Goal: Task Accomplishment & Management: Manage account settings

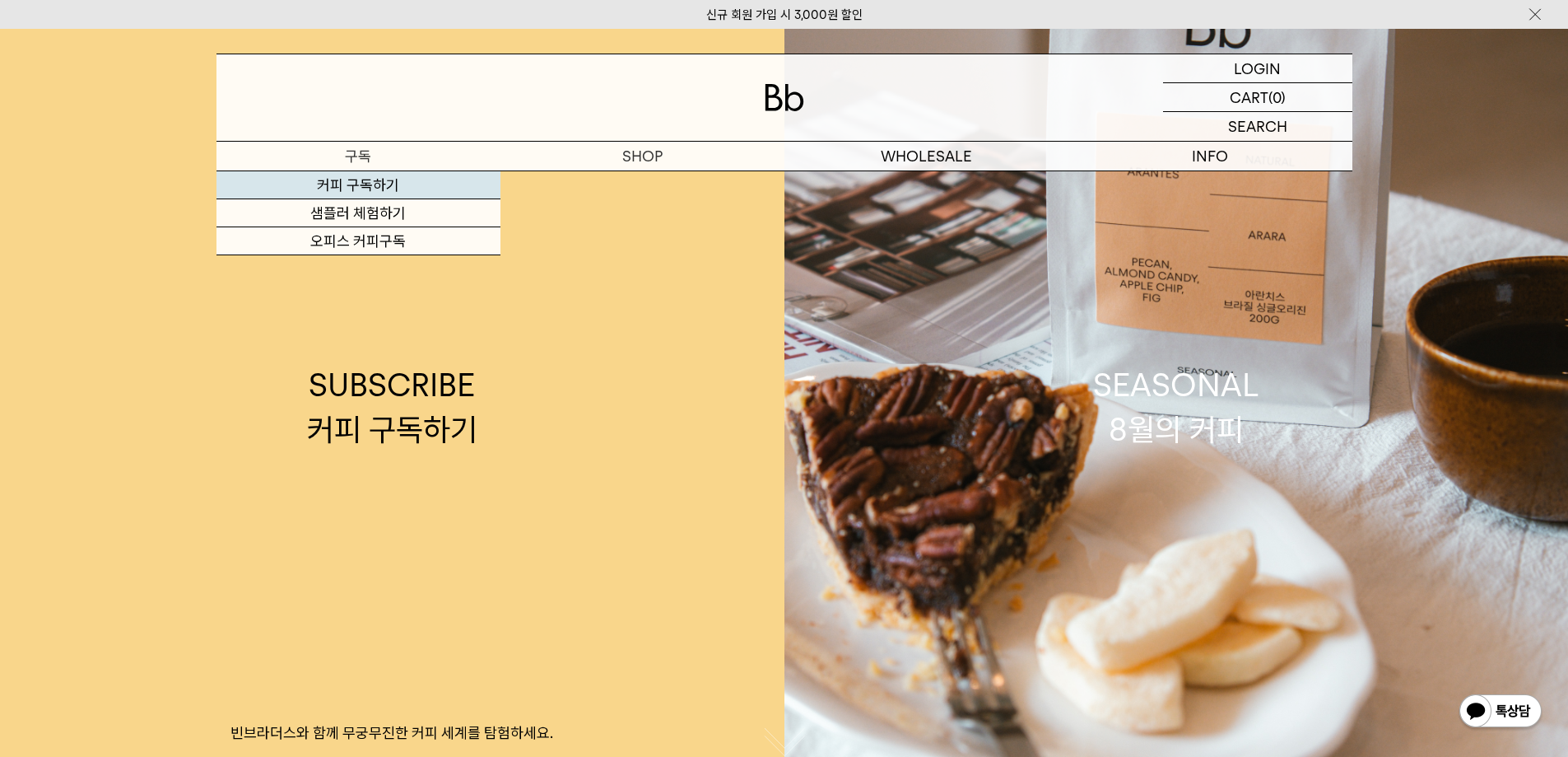
click at [371, 179] on link "커피 구독하기" at bounding box center [358, 186] width 284 height 28
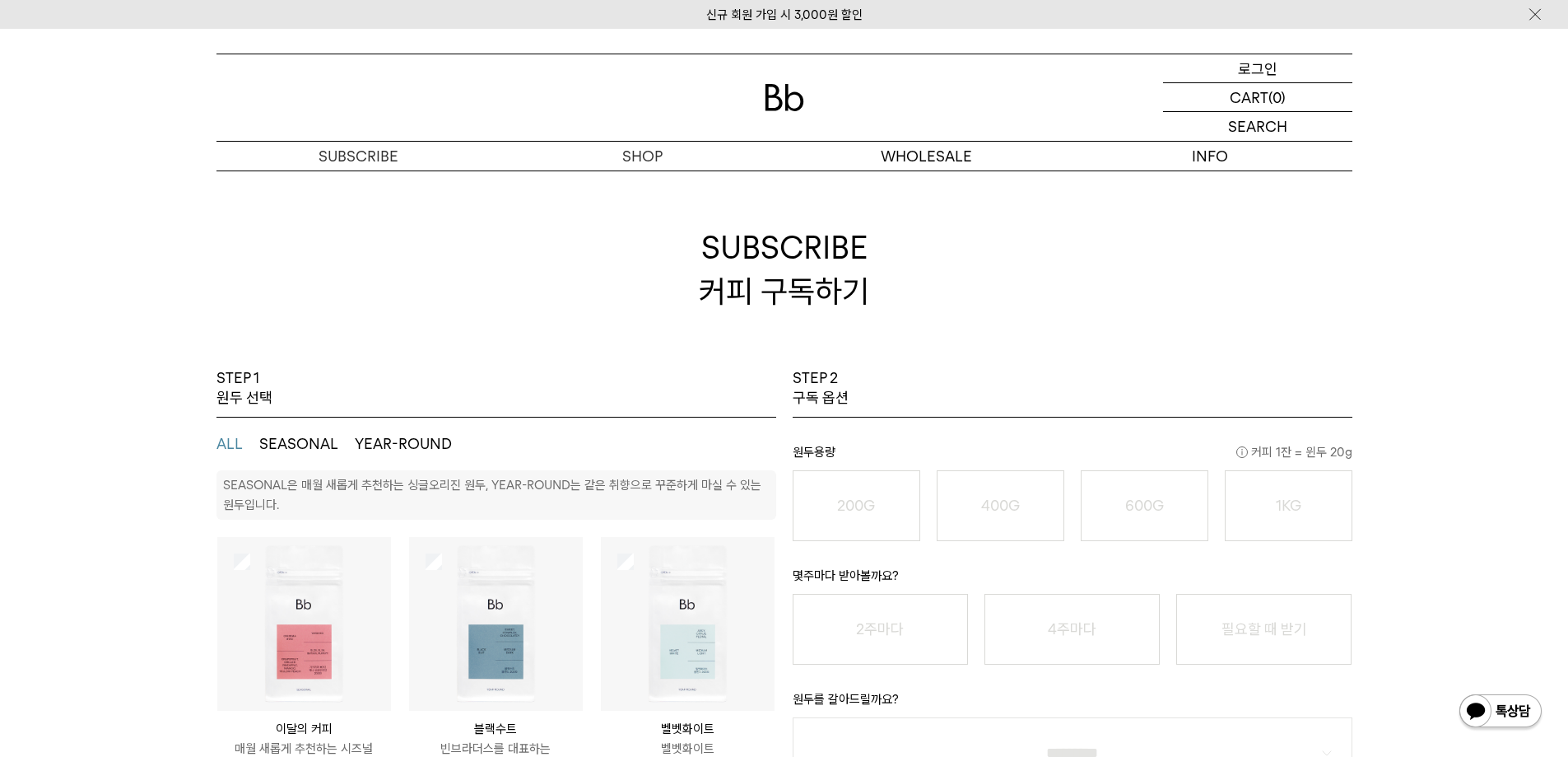
click at [1265, 74] on p "로그인" at bounding box center [1259, 68] width 40 height 28
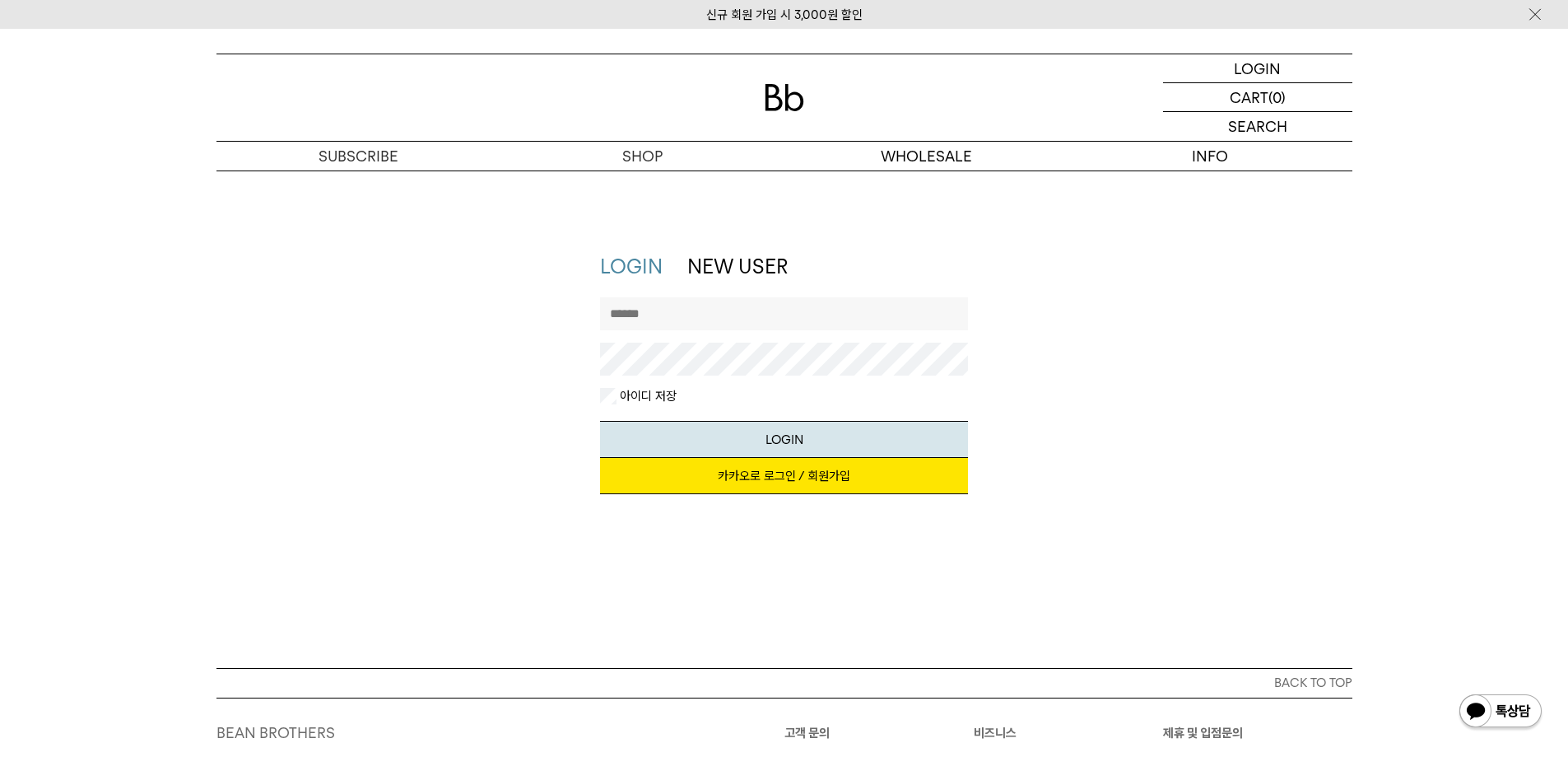
click at [778, 477] on link "카카오로 로그인 / 회원가입" at bounding box center [784, 476] width 368 height 36
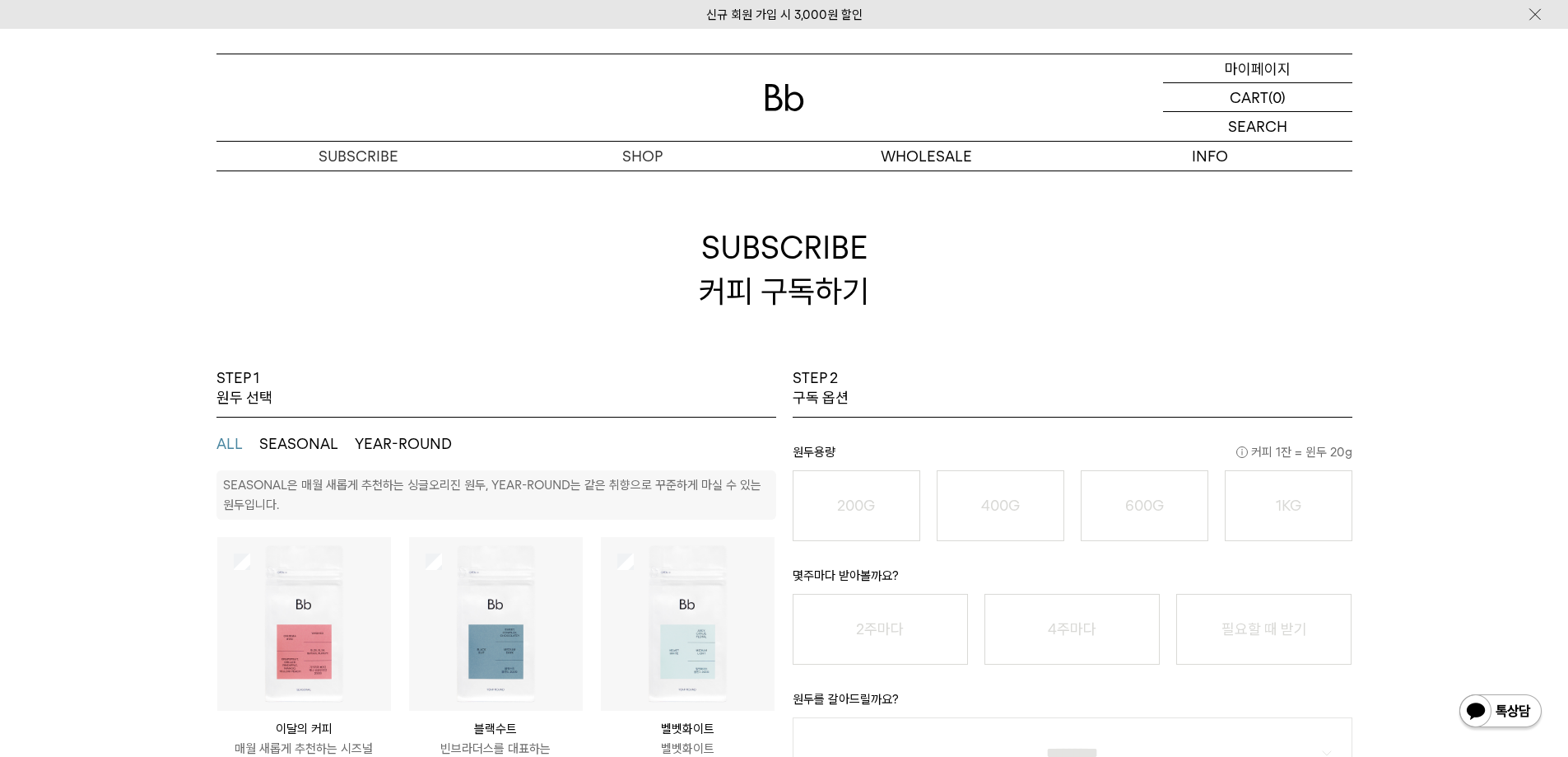
click at [1276, 68] on p "마이페이지" at bounding box center [1258, 68] width 66 height 28
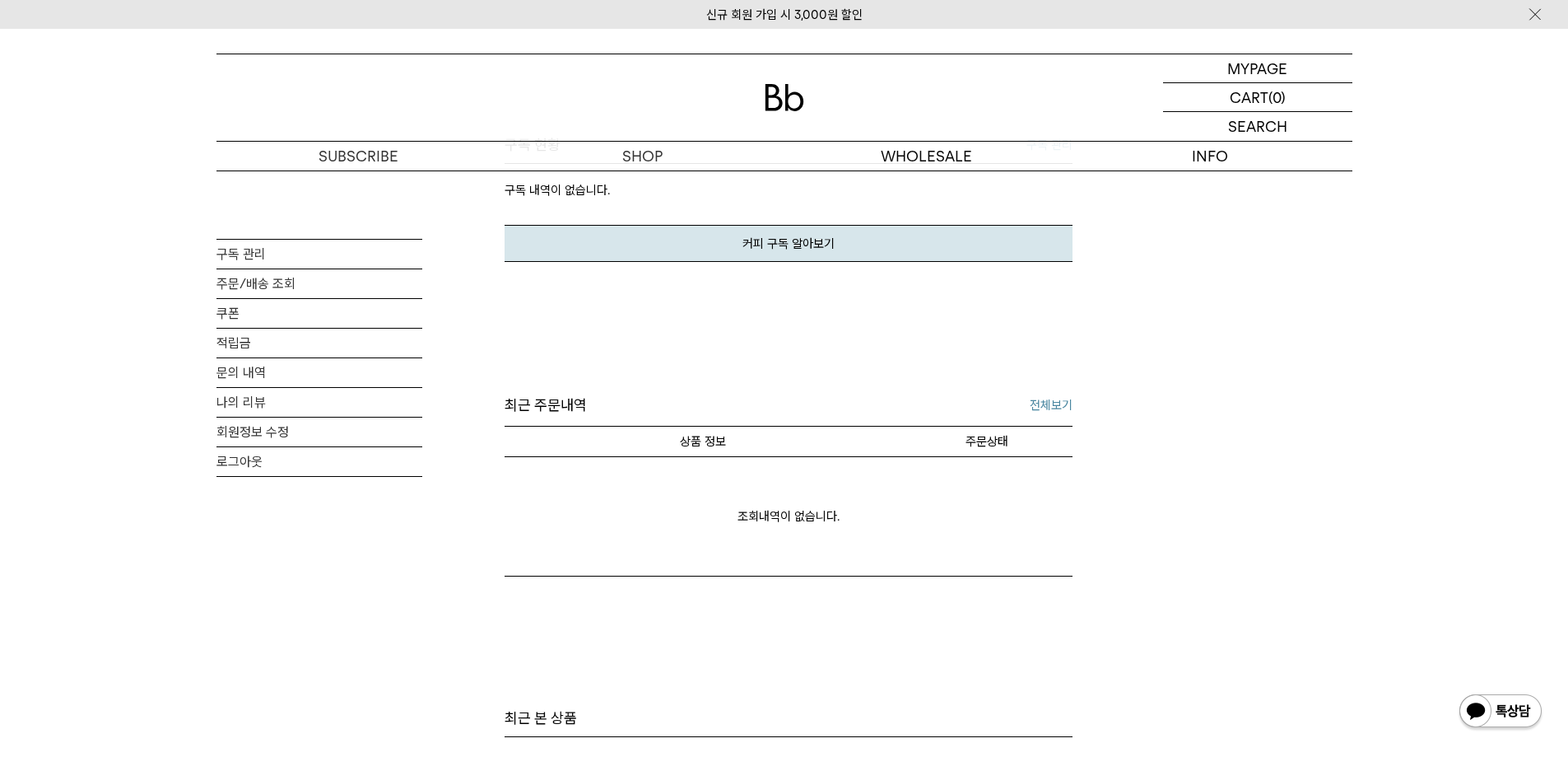
scroll to position [411, 0]
click at [261, 276] on link "주문/배송 조회" at bounding box center [319, 284] width 206 height 29
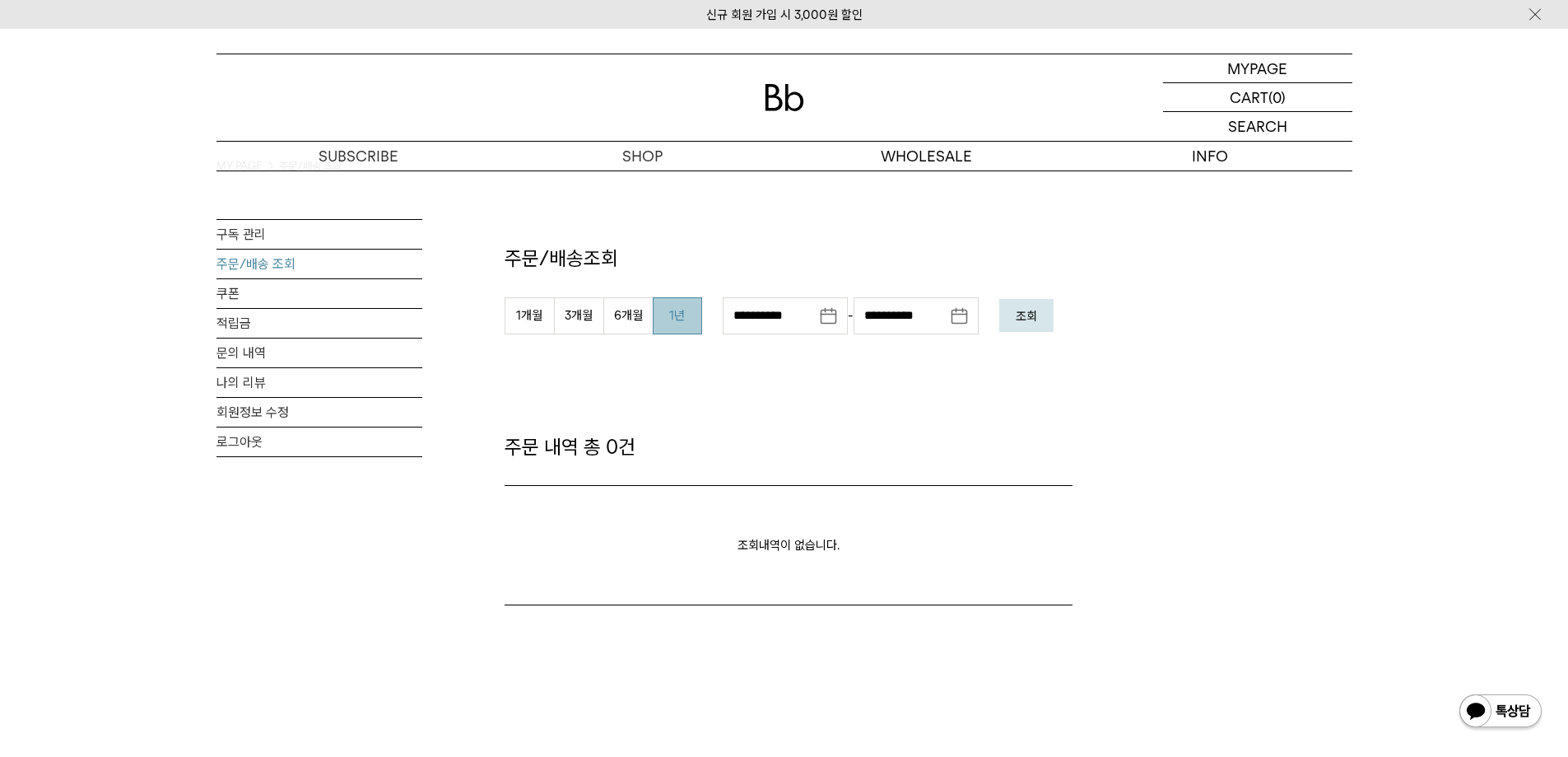
click at [678, 324] on button "1년" at bounding box center [677, 316] width 49 height 37
type input "**********"
click at [1234, 70] on p "마이페이지" at bounding box center [1258, 68] width 66 height 28
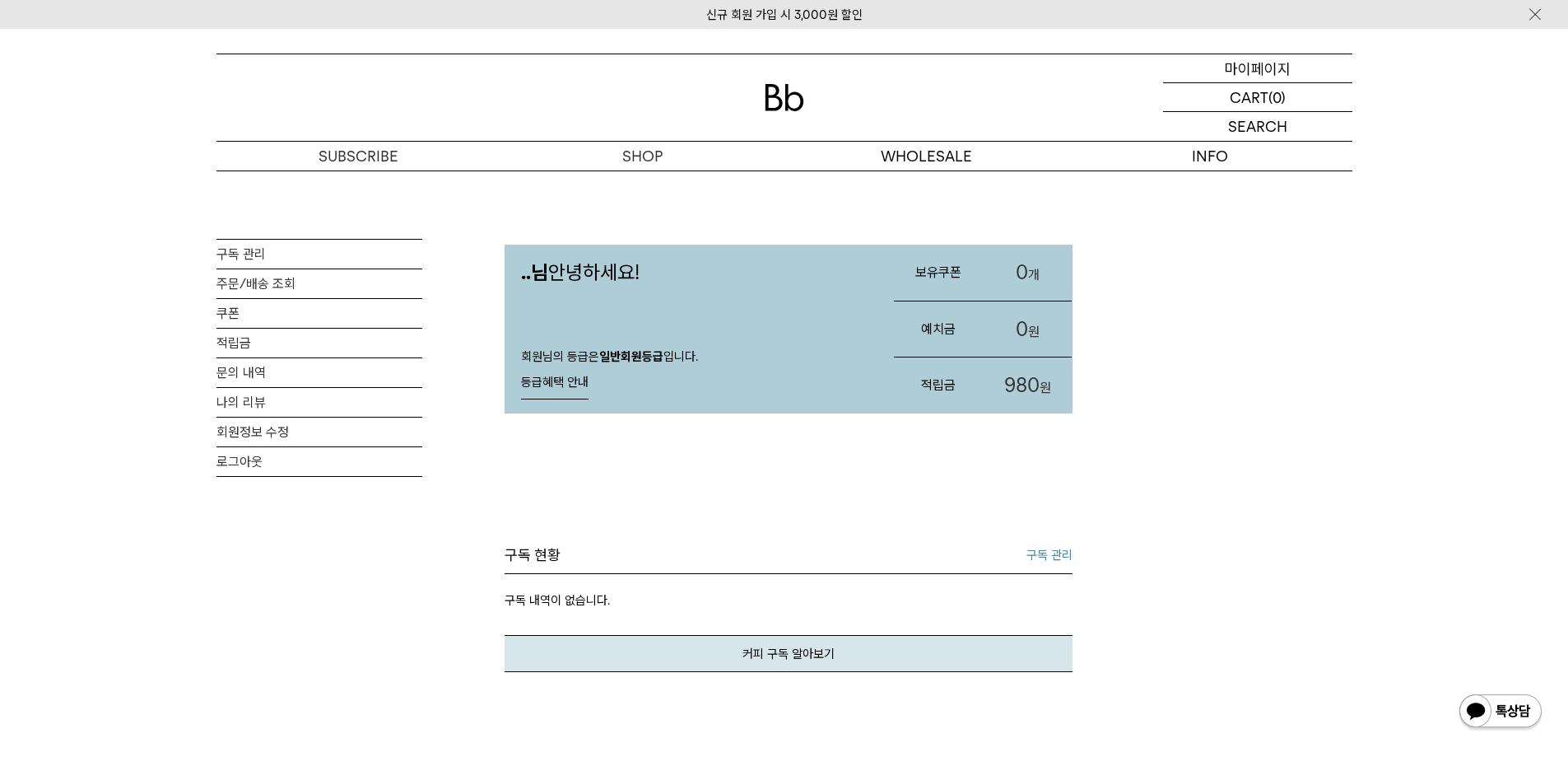
click at [1231, 66] on p "마이페이지" at bounding box center [1258, 68] width 66 height 28
click at [777, 92] on img at bounding box center [784, 97] width 40 height 27
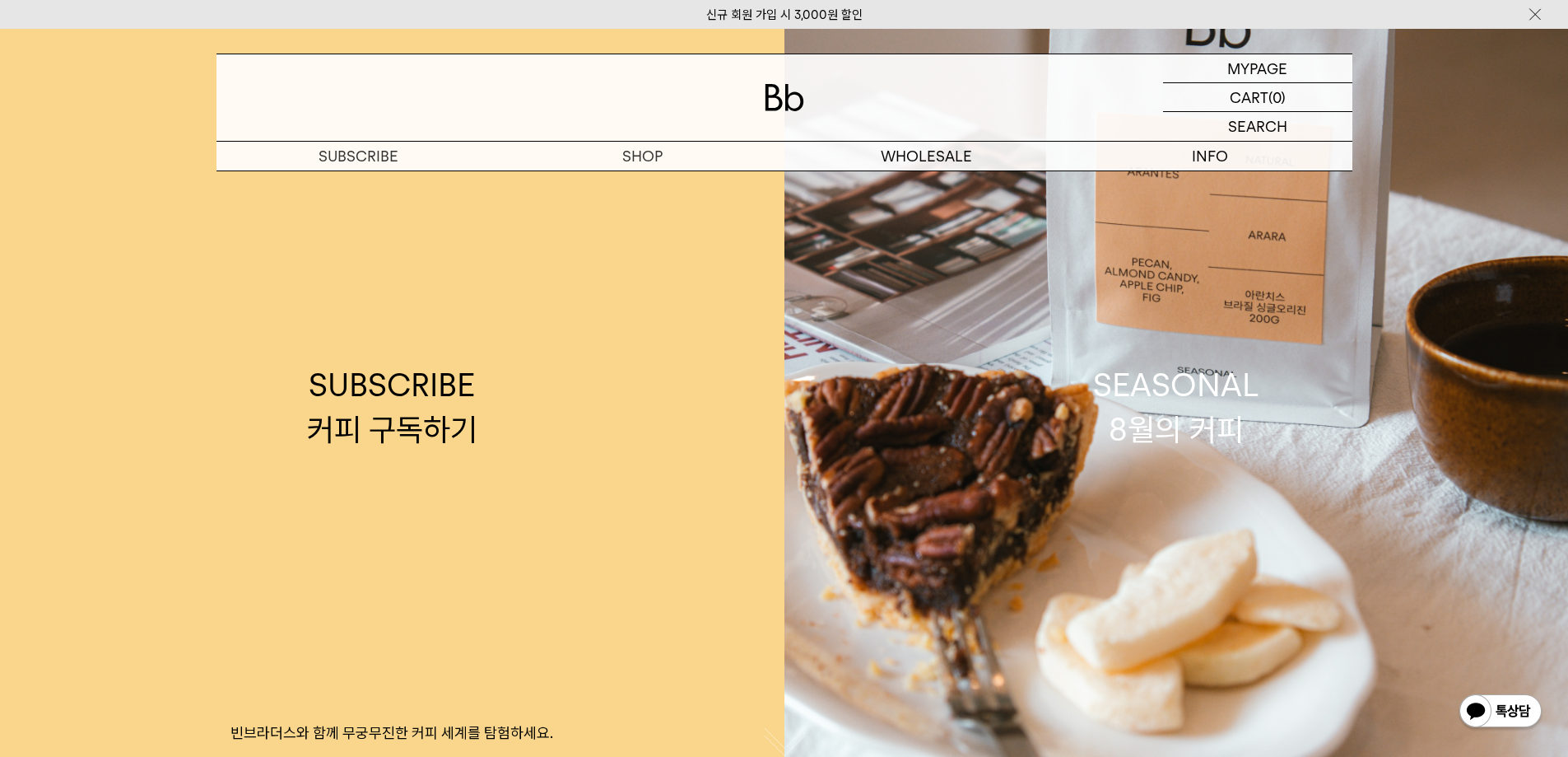
click at [1529, 21] on img at bounding box center [1535, 14] width 16 height 17
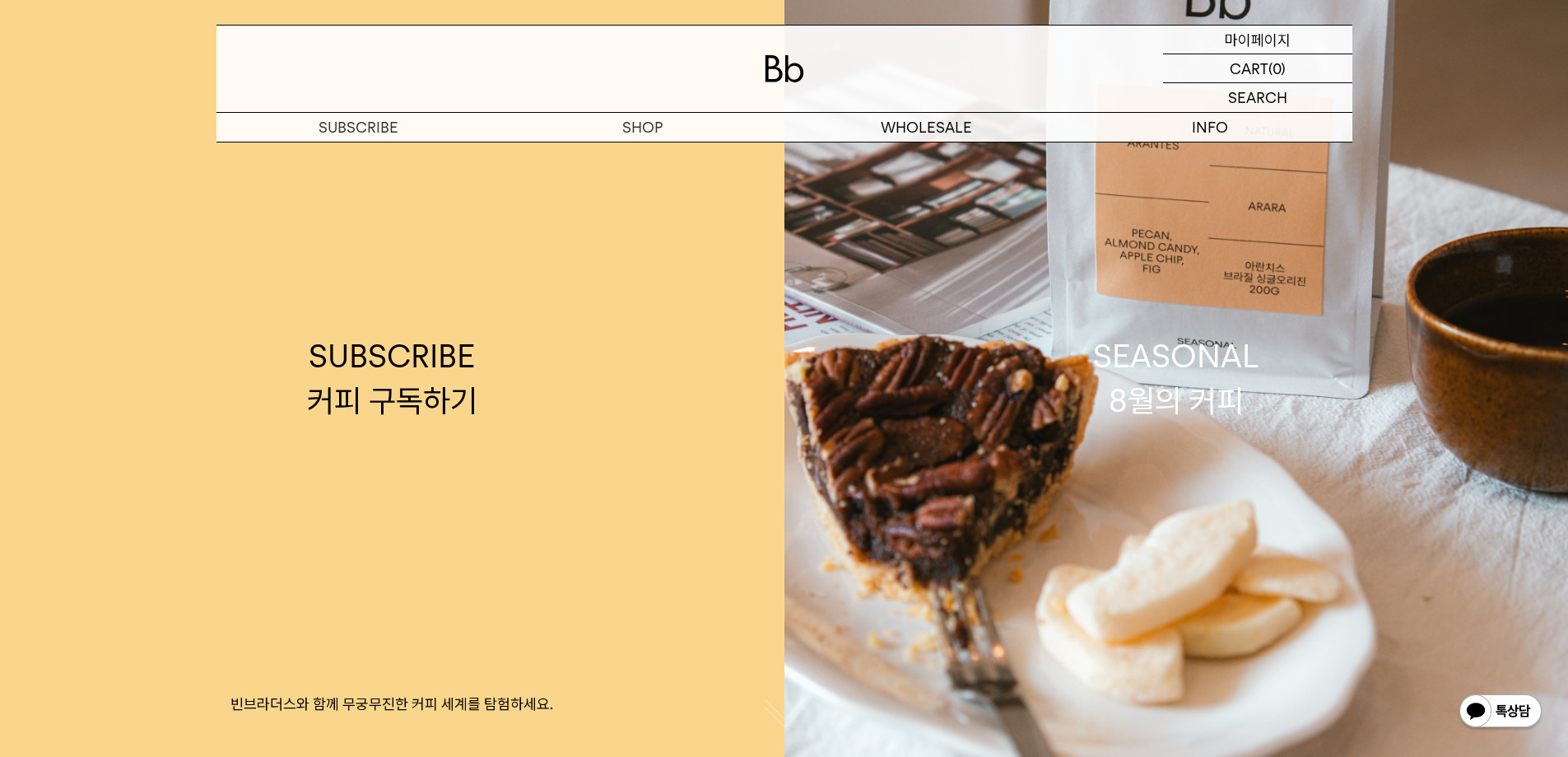
click at [1258, 48] on p "마이페이지" at bounding box center [1258, 40] width 66 height 28
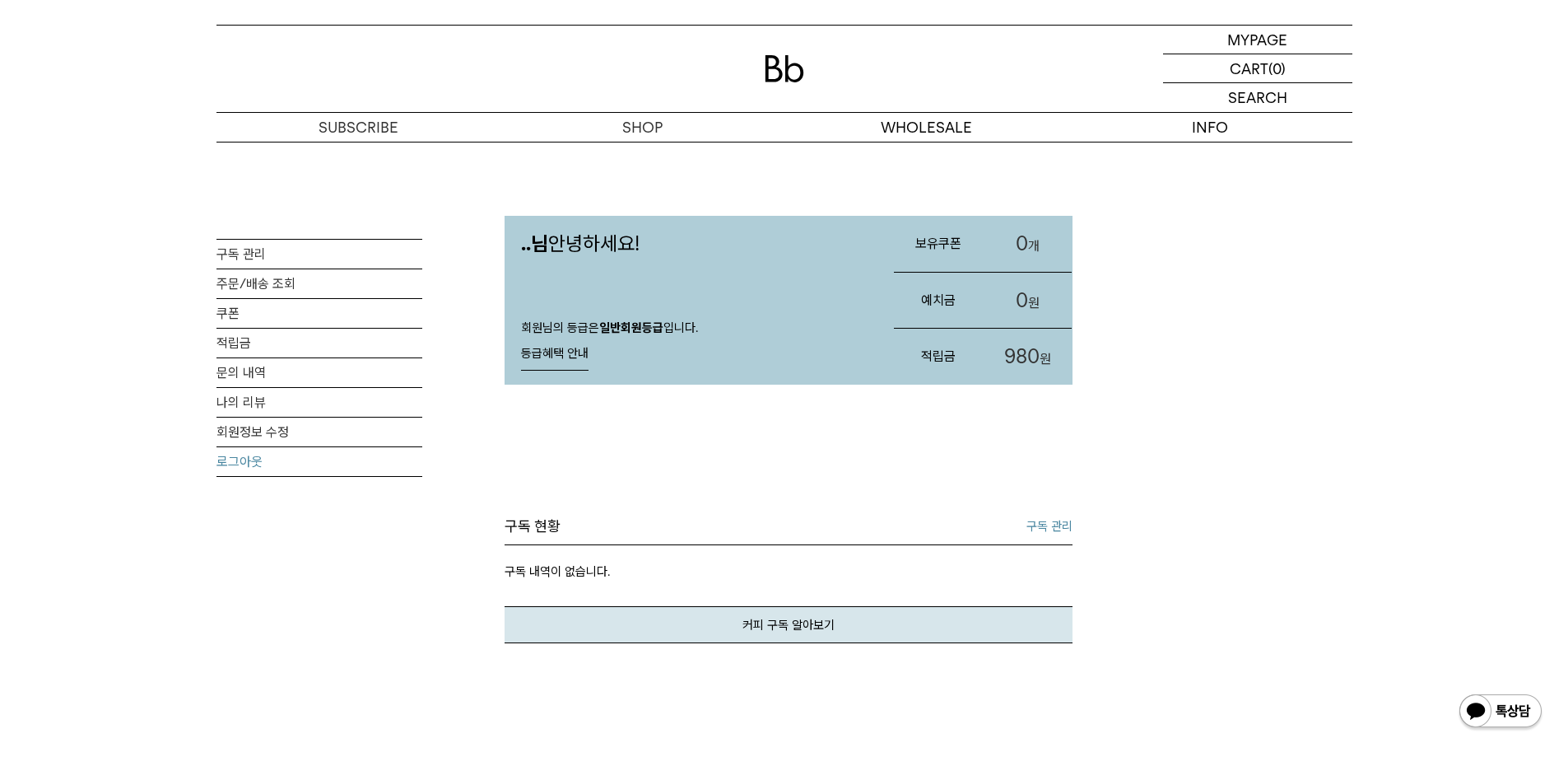
click at [253, 462] on link "로그아웃" at bounding box center [319, 461] width 206 height 29
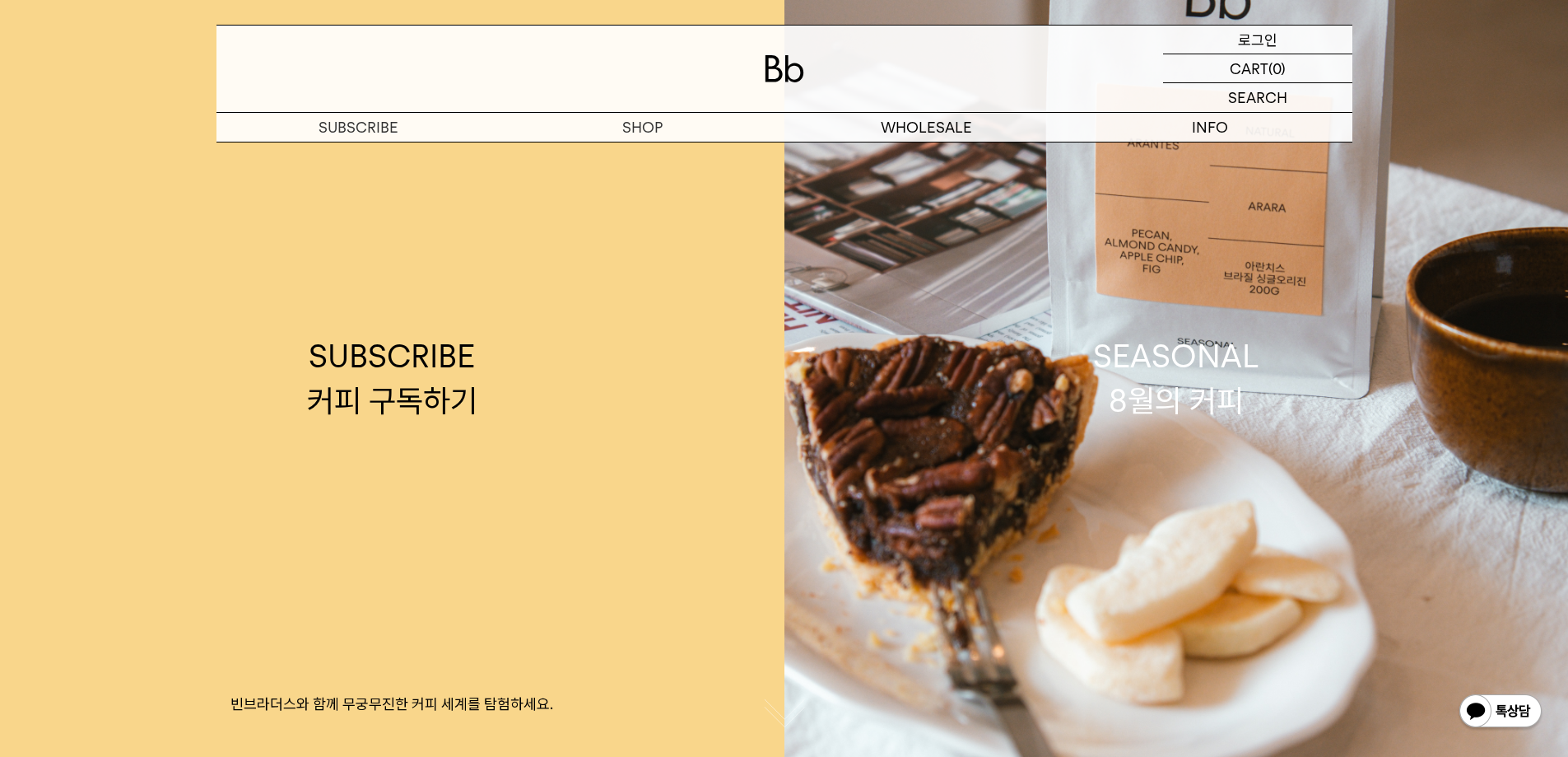
click at [1248, 44] on p "로그인" at bounding box center [1259, 40] width 40 height 28
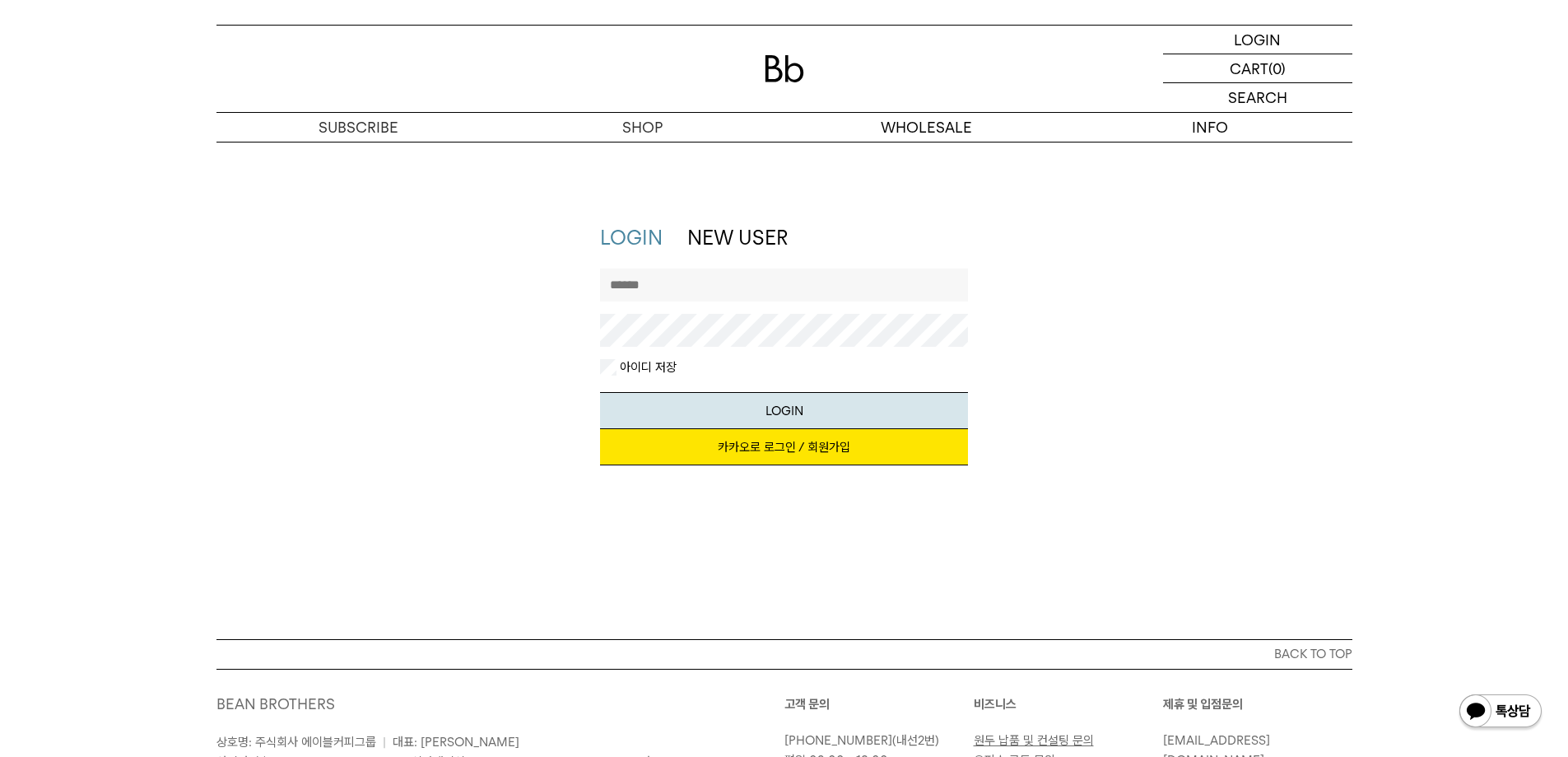
click at [717, 243] on link "NEW USER" at bounding box center [738, 238] width 101 height 24
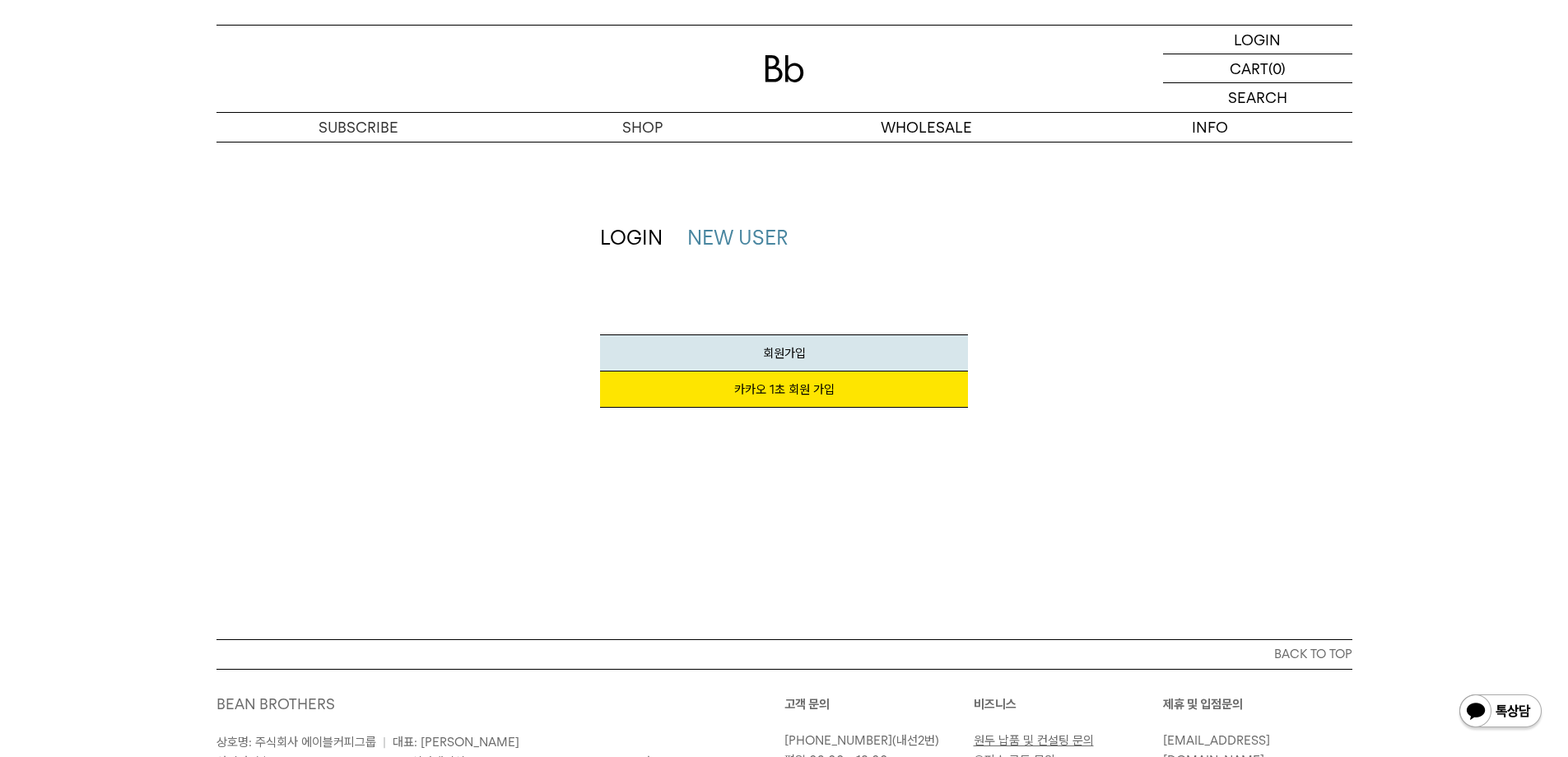
click at [628, 218] on div "JOIN LOGIN NEW USER 지금 가입하시면 3,000원 쿠폰과 매월 회원 전용 커피 혜택을 드려요. 카카오 1초 회원 가입 회원가입 …" at bounding box center [784, 390] width 1568 height 497
click at [625, 231] on link "LOGIN" at bounding box center [631, 238] width 63 height 24
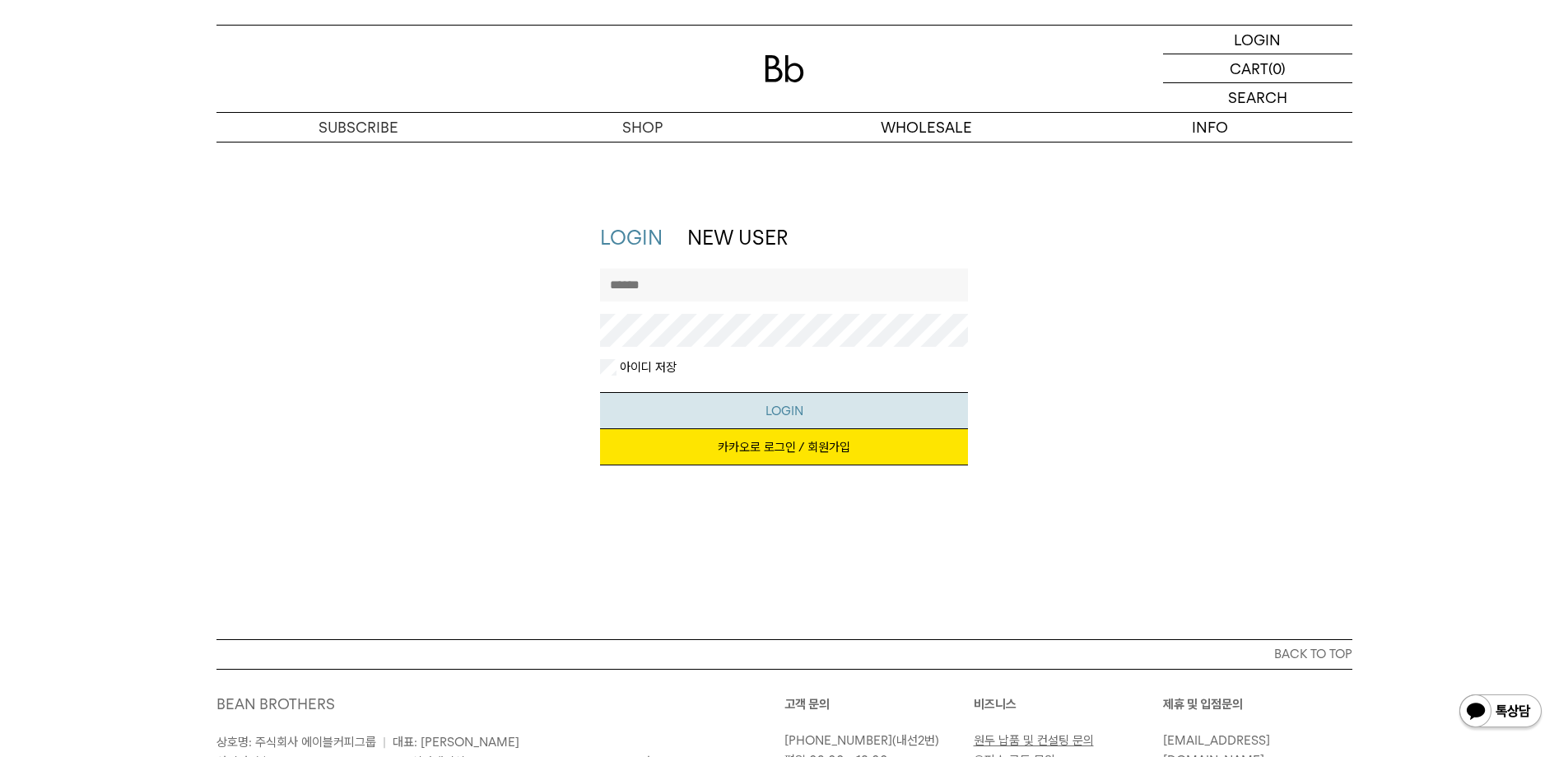
click at [783, 416] on button "LOGIN" at bounding box center [784, 410] width 368 height 37
type input "******"
click at [600, 392] on button "LOGIN" at bounding box center [784, 410] width 368 height 37
click at [817, 445] on link "카카오로 로그인 / 회원가입" at bounding box center [784, 447] width 368 height 36
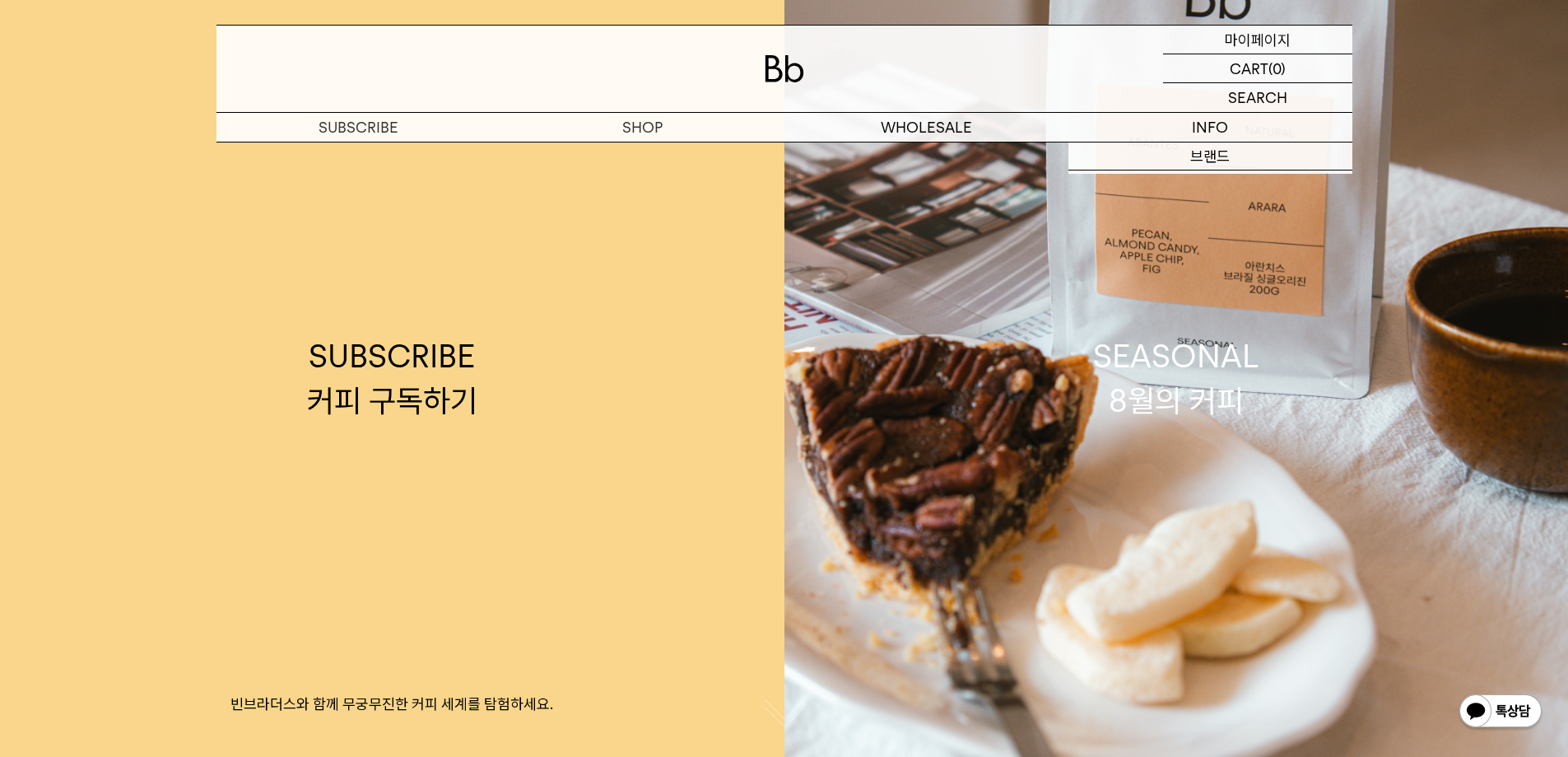
click at [1257, 37] on p "마이페이지" at bounding box center [1258, 40] width 66 height 28
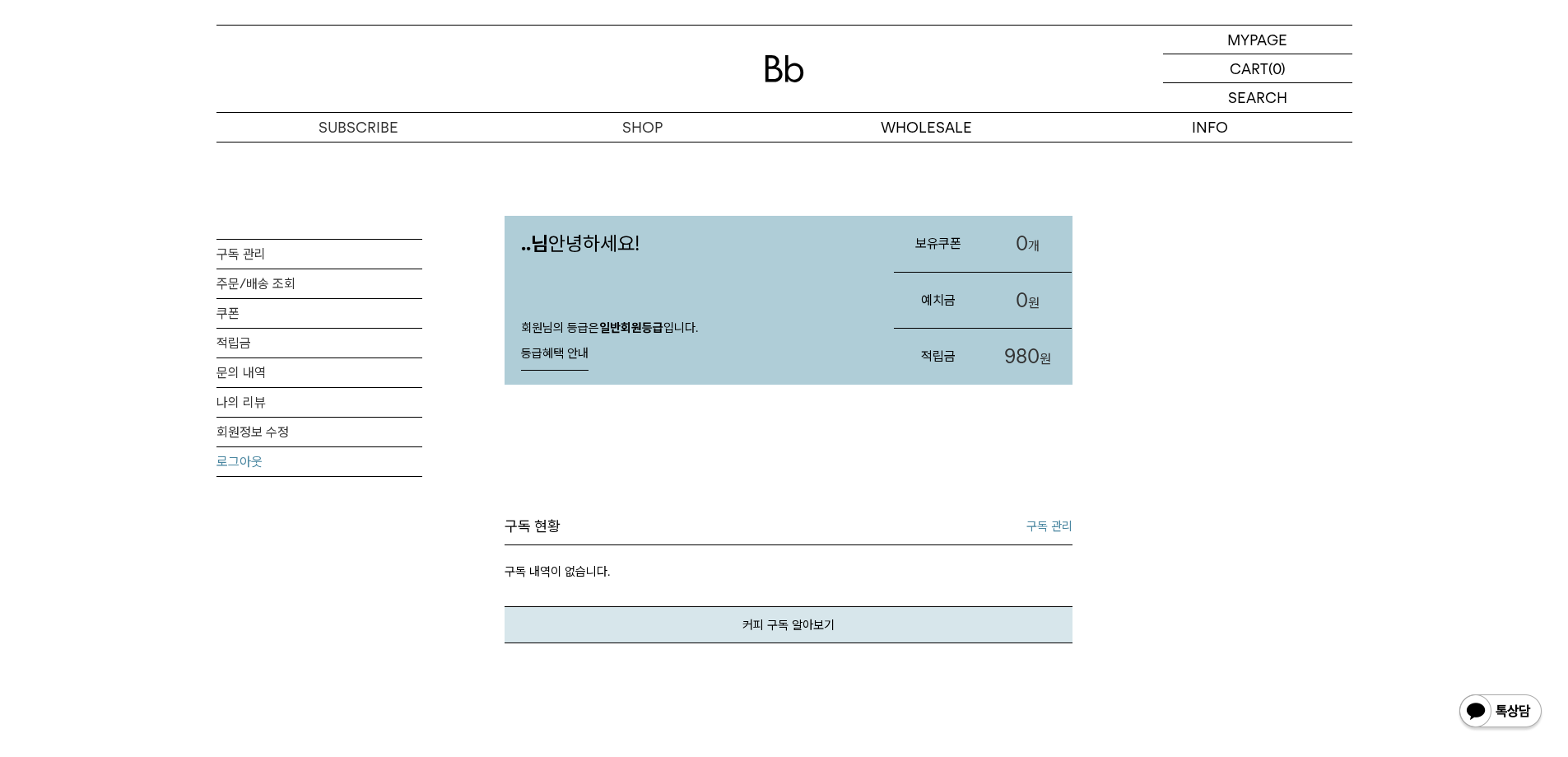
click at [222, 458] on link "로그아웃" at bounding box center [319, 461] width 206 height 29
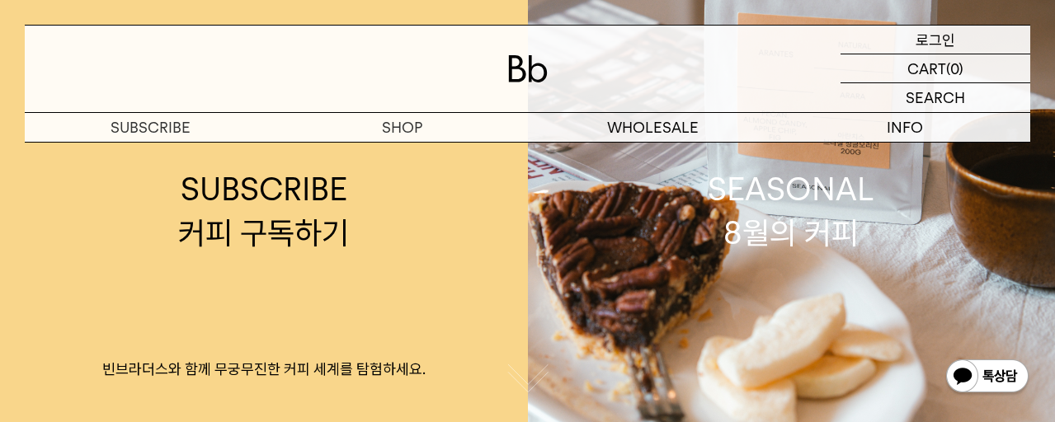
click at [945, 43] on p "로그인" at bounding box center [936, 40] width 40 height 28
